Goal: Task Accomplishment & Management: Manage account settings

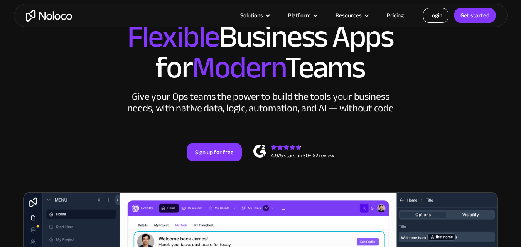
scroll to position [77, 0]
click at [430, 22] on link "Login" at bounding box center [435, 15] width 25 height 15
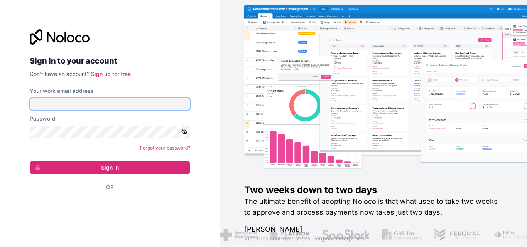
click at [89, 102] on input "Your work email address" at bounding box center [110, 104] width 160 height 12
type input "[EMAIL_ADDRESS][DOMAIN_NAME]"
click at [62, 101] on input "[EMAIL_ADDRESS][DOMAIN_NAME]" at bounding box center [110, 104] width 160 height 12
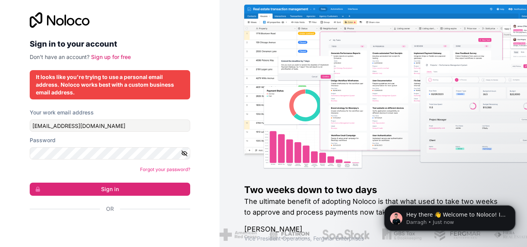
scroll to position [5, 0]
